Goal: Task Accomplishment & Management: Use online tool/utility

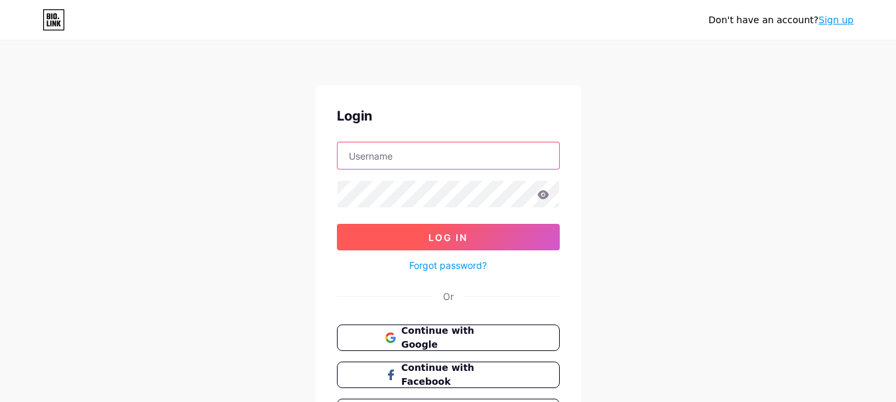
type input "[EMAIL_ADDRESS][DOMAIN_NAME]"
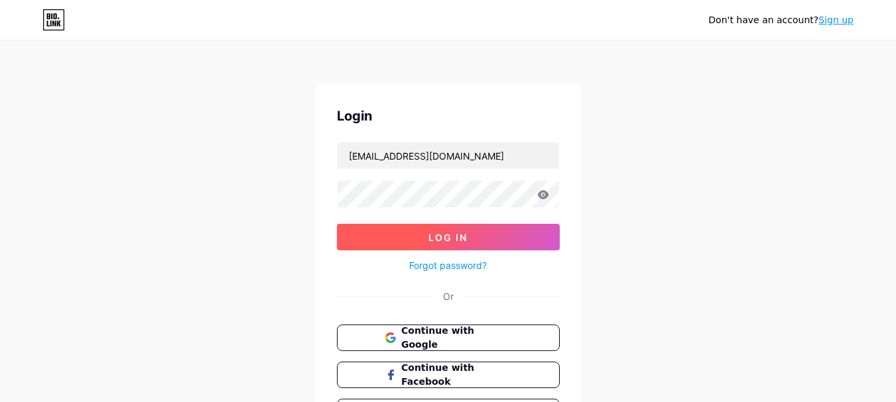
click at [386, 231] on button "Log In" at bounding box center [448, 237] width 223 height 27
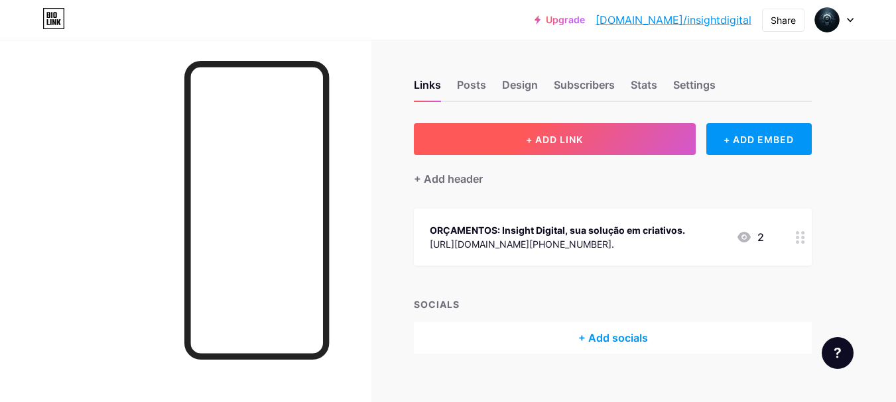
click at [585, 145] on button "+ ADD LINK" at bounding box center [555, 139] width 282 height 32
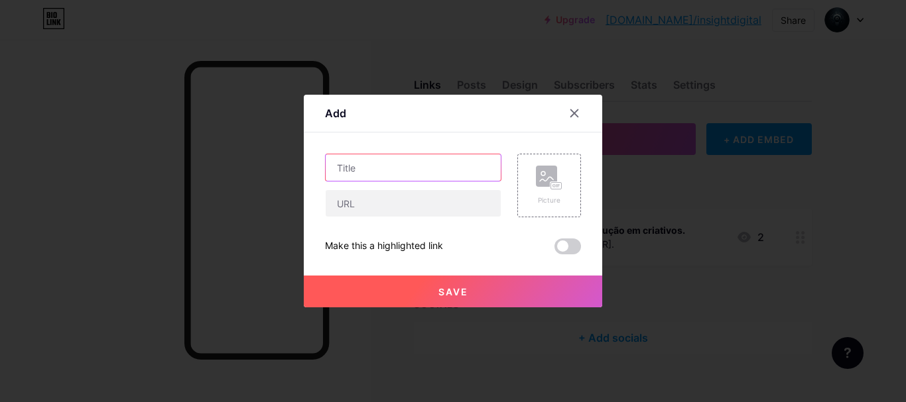
click at [380, 168] on input "text" at bounding box center [413, 167] width 175 height 27
type input "Canal do Youtube"
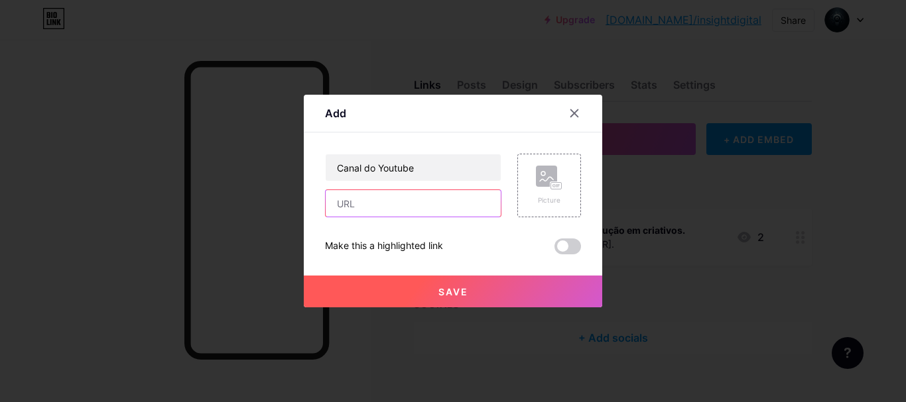
click at [413, 198] on input "text" at bounding box center [413, 203] width 175 height 27
paste input "[URL][DOMAIN_NAME]"
type input "[URL][DOMAIN_NAME]"
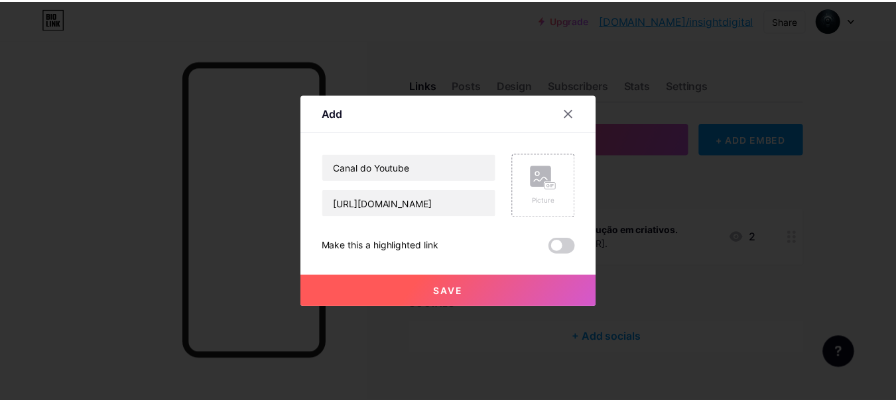
scroll to position [0, 0]
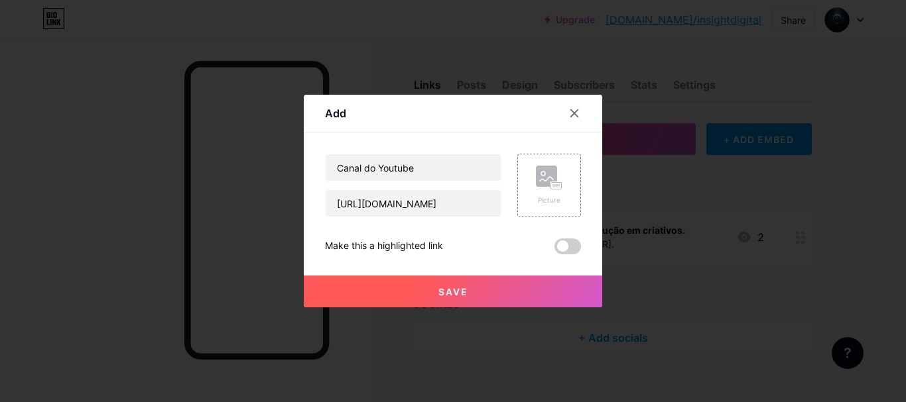
click at [481, 286] on button "Save" at bounding box center [453, 292] width 298 height 32
